Goal: Complete application form

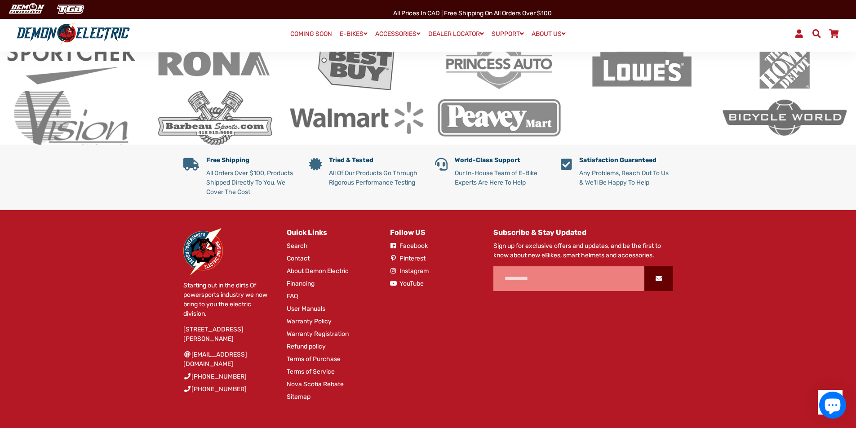
scroll to position [1710, 0]
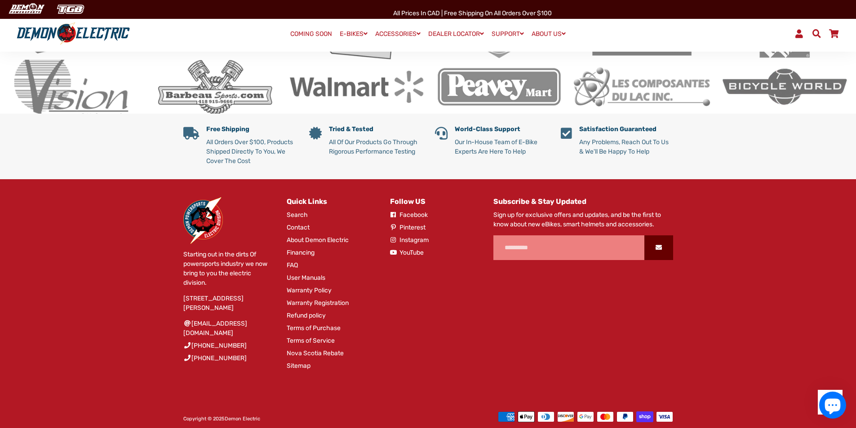
click at [451, 315] on div "Follow US Facebook Pinterest Instagram" at bounding box center [428, 288] width 103 height 183
click at [428, 286] on div "Follow US Facebook Pinterest Instagram" at bounding box center [428, 288] width 103 height 183
click at [320, 286] on link "Warranty Policy" at bounding box center [309, 290] width 45 height 9
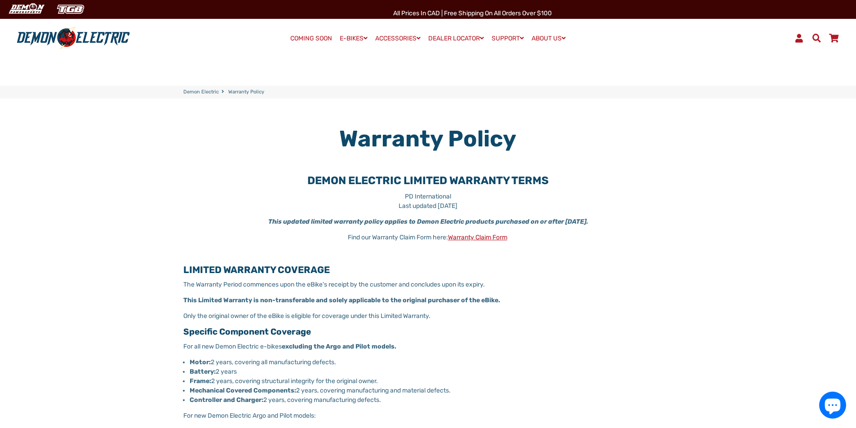
click at [464, 237] on link "Warranty Claim Form" at bounding box center [477, 238] width 59 height 8
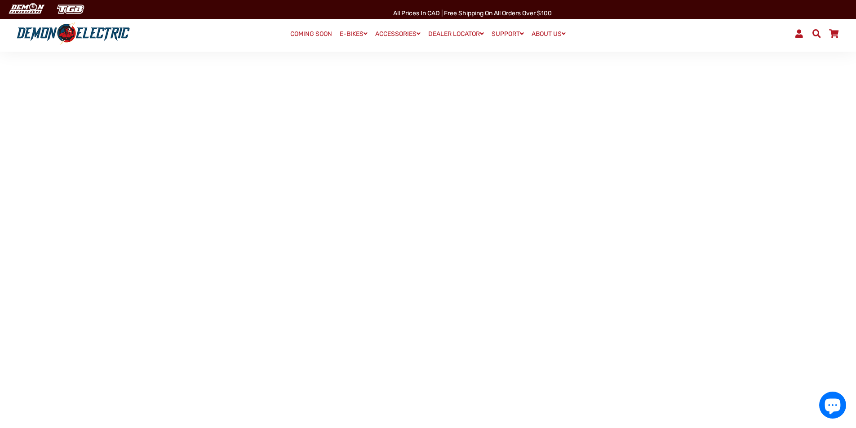
scroll to position [135, 0]
drag, startPoint x: 703, startPoint y: 184, endPoint x: 703, endPoint y: 177, distance: 6.8
click at [703, 181] on main "Warranty Claim Form" at bounding box center [428, 294] width 856 height 661
